Goal: Find specific page/section: Find specific page/section

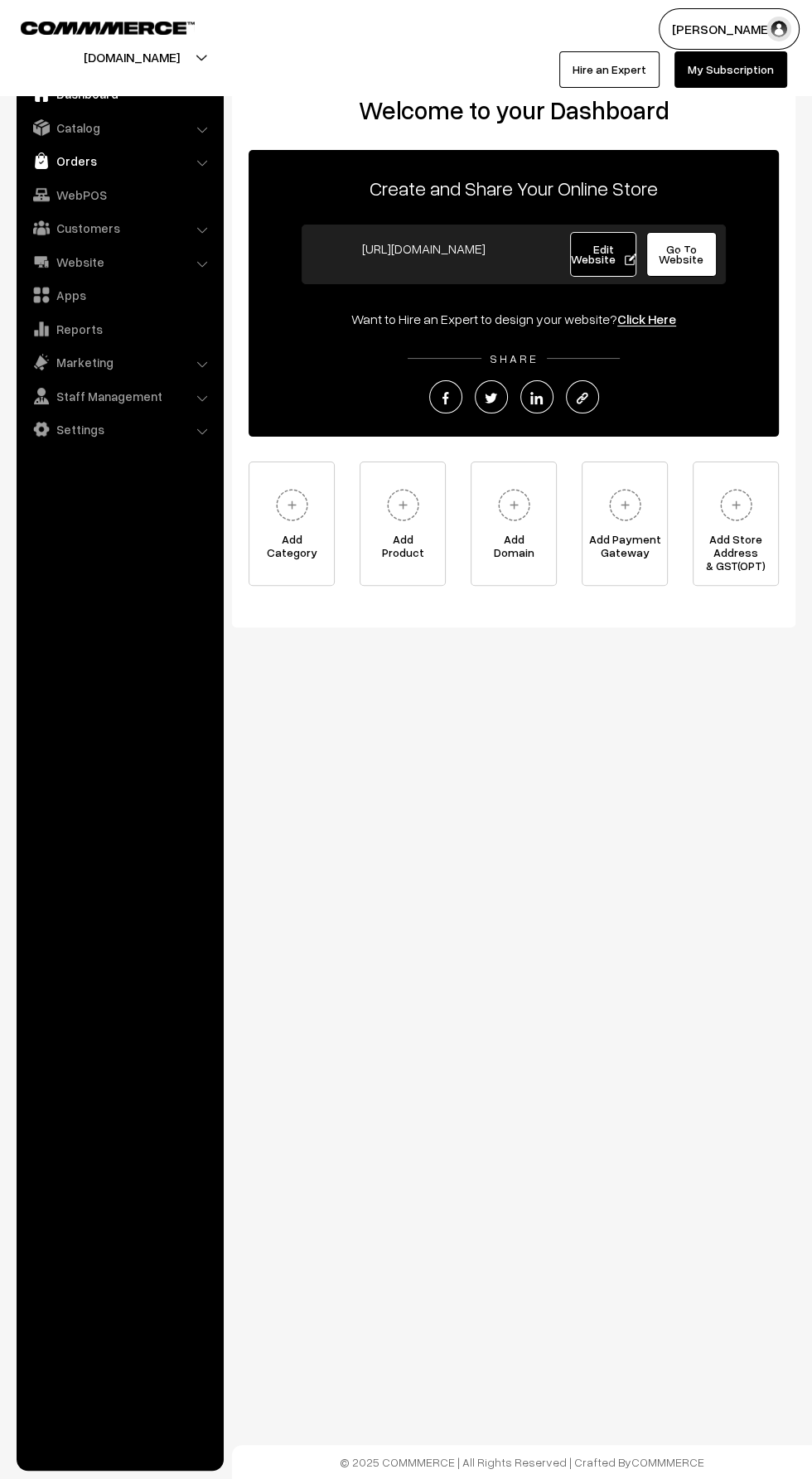
click at [44, 155] on img at bounding box center [41, 161] width 17 height 17
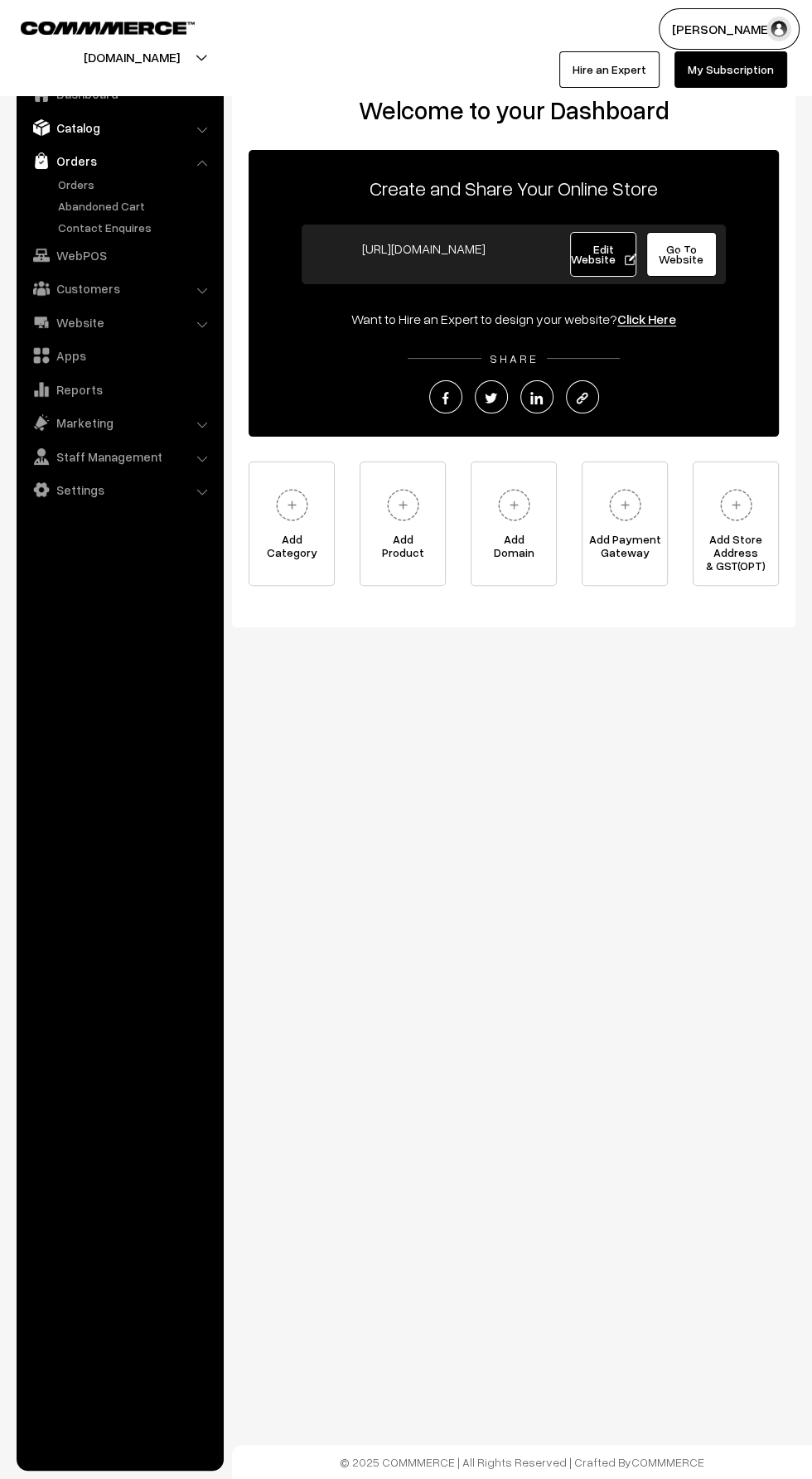
click at [67, 127] on link "Catalog" at bounding box center [119, 128] width 197 height 30
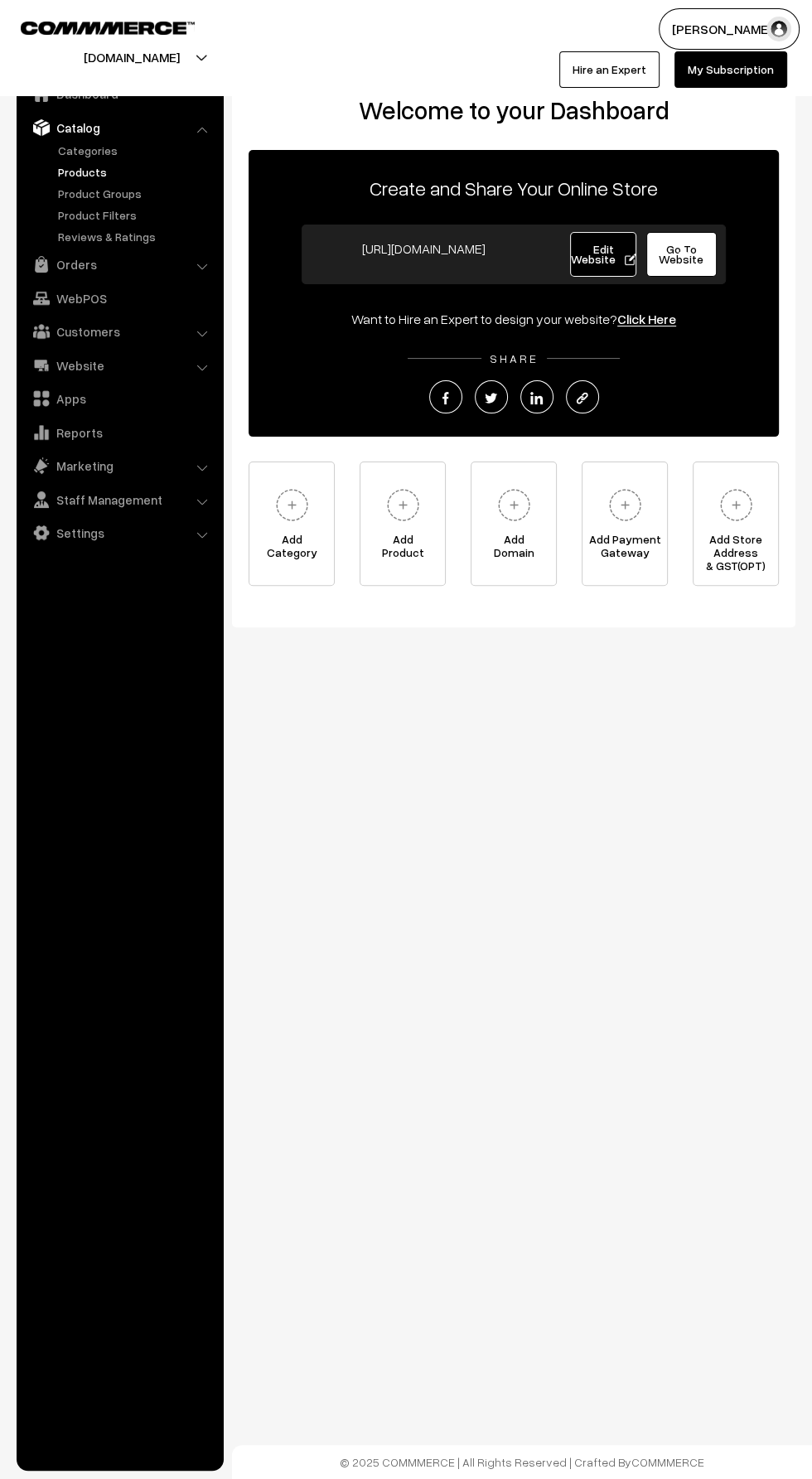
click at [57, 171] on link "Products" at bounding box center [136, 172] width 164 height 18
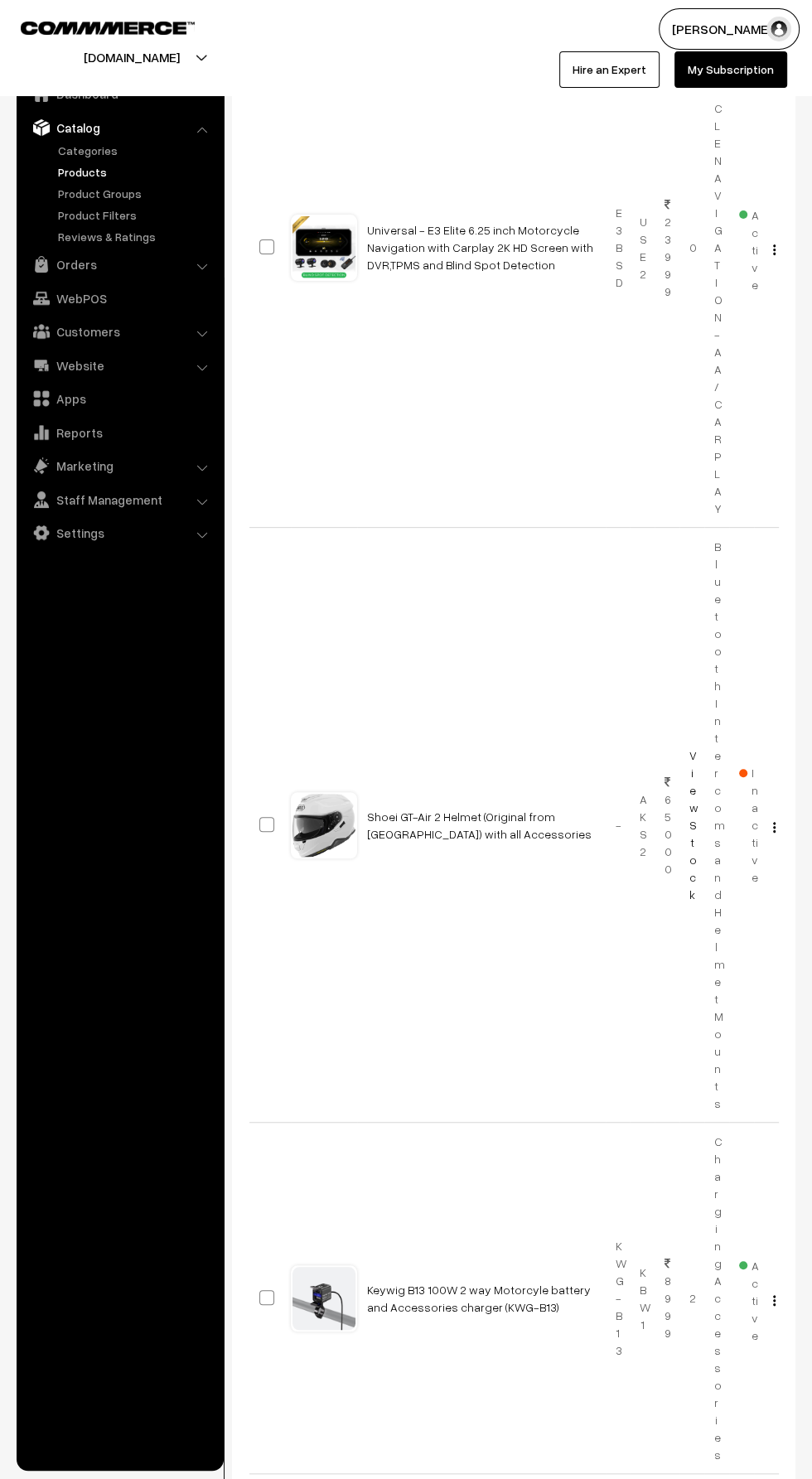
scroll to position [4397, 0]
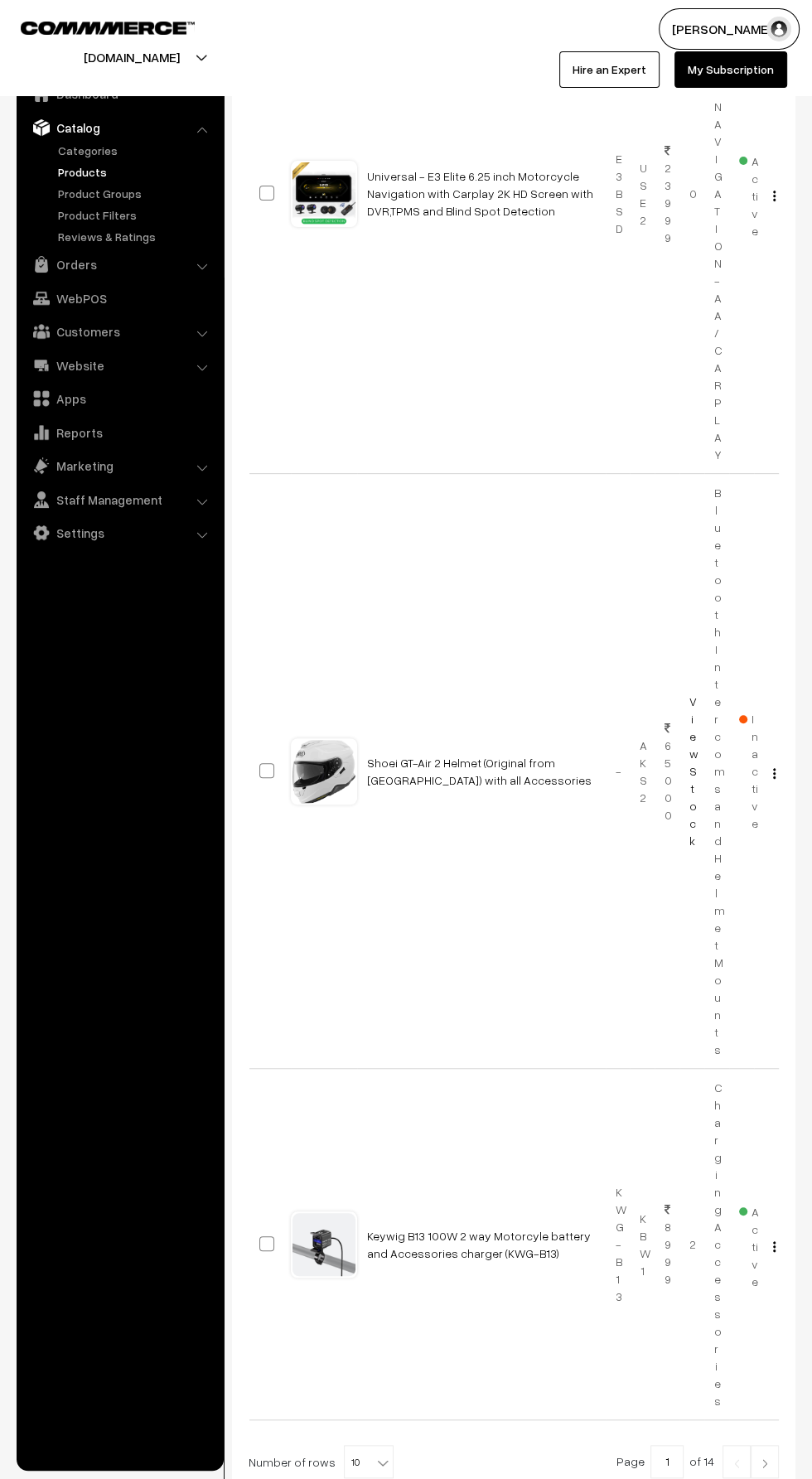
click at [374, 1454] on b at bounding box center [382, 1462] width 17 height 17
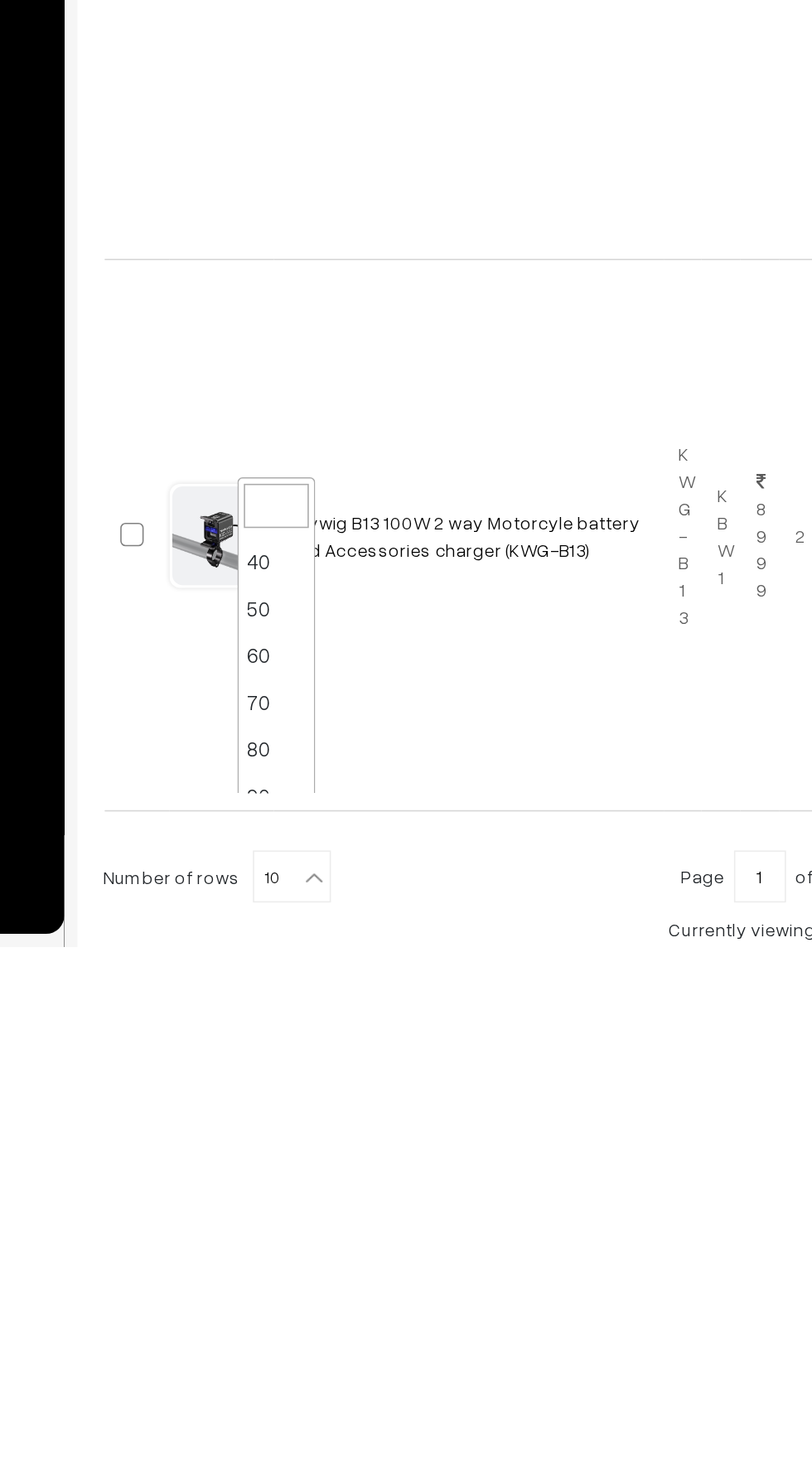
scroll to position [86, 0]
select select "80"
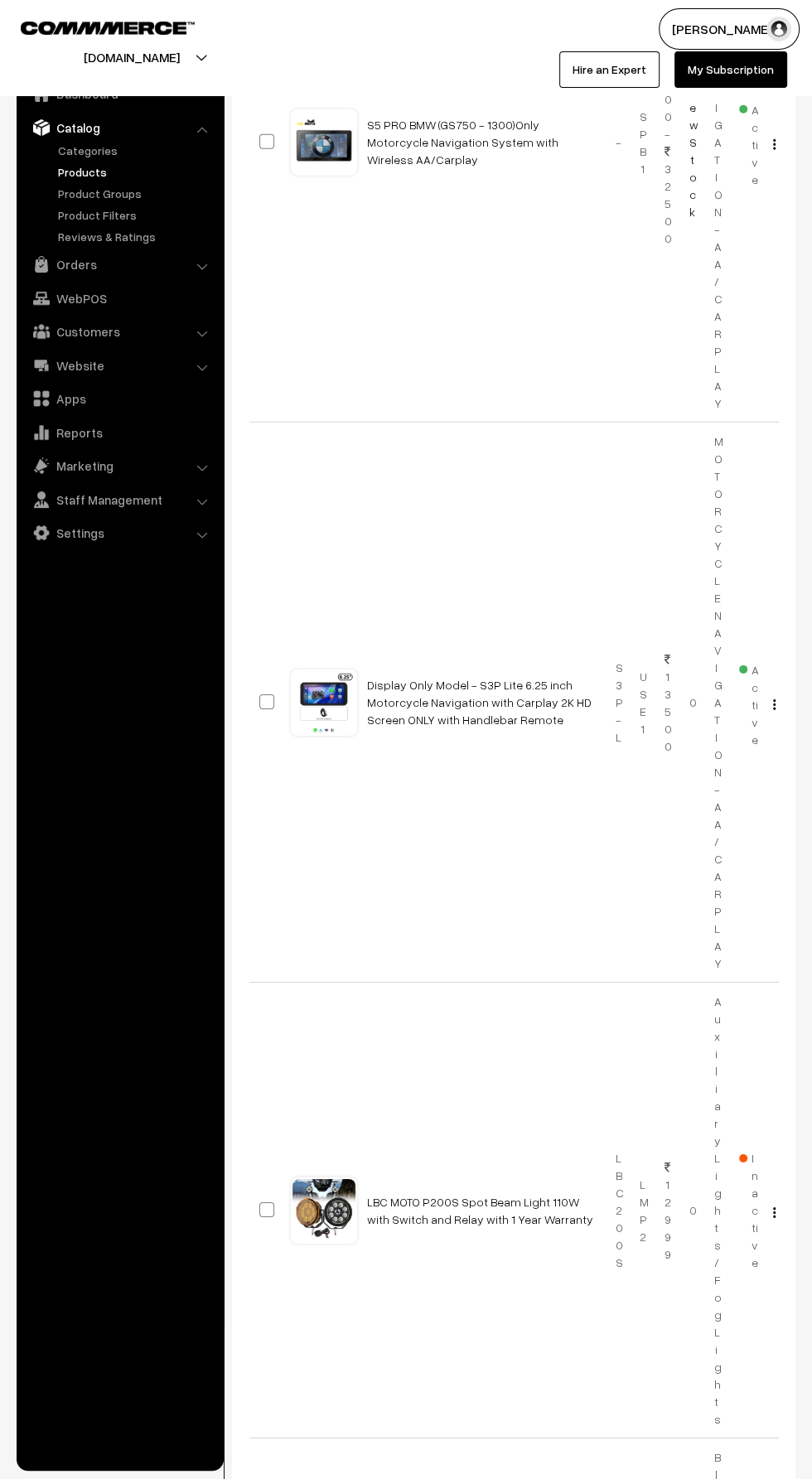
scroll to position [7390, 0]
